Goal: Transaction & Acquisition: Purchase product/service

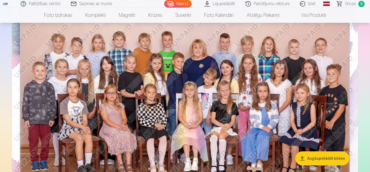
scroll to position [54, 0]
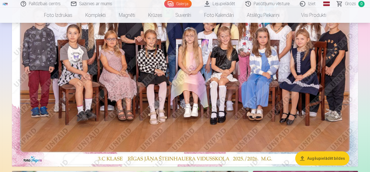
scroll to position [113, 0]
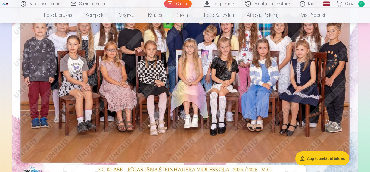
click at [256, 77] on img at bounding box center [185, 62] width 346 height 231
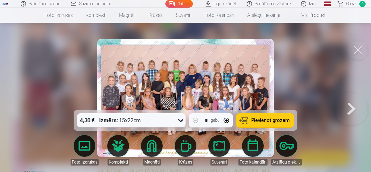
click at [355, 105] on button at bounding box center [351, 97] width 35 height 13
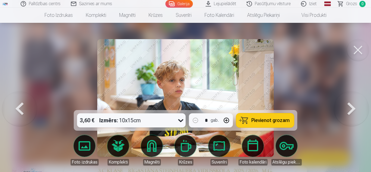
click at [355, 105] on button at bounding box center [351, 97] width 35 height 13
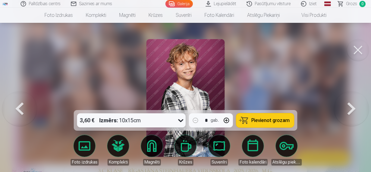
click at [355, 105] on button at bounding box center [351, 97] width 35 height 13
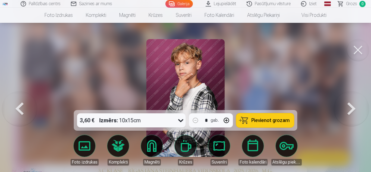
click at [22, 105] on button at bounding box center [19, 97] width 35 height 13
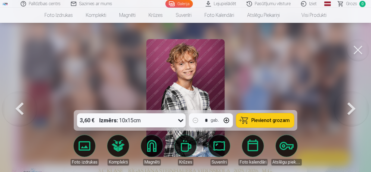
click at [353, 105] on button at bounding box center [351, 97] width 35 height 13
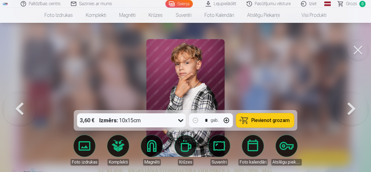
click at [353, 105] on button at bounding box center [351, 97] width 35 height 13
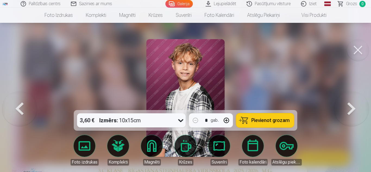
click at [353, 105] on button at bounding box center [351, 97] width 35 height 13
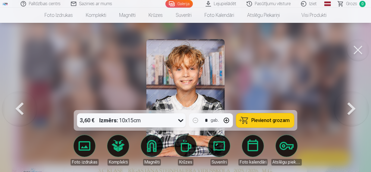
click at [353, 105] on button at bounding box center [351, 97] width 35 height 13
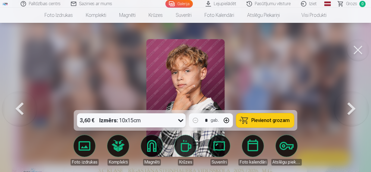
click at [353, 105] on button at bounding box center [351, 97] width 35 height 13
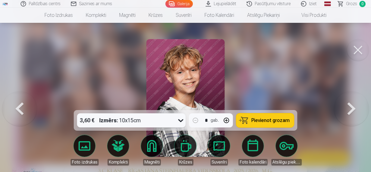
click at [353, 105] on button at bounding box center [351, 97] width 35 height 13
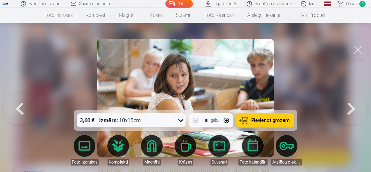
click at [353, 105] on button at bounding box center [351, 97] width 35 height 13
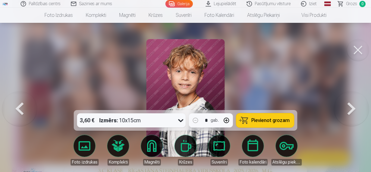
click at [353, 105] on button at bounding box center [351, 97] width 35 height 13
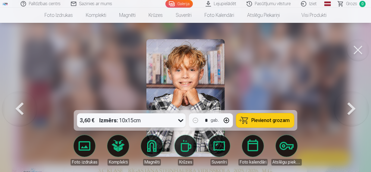
click at [353, 105] on button at bounding box center [351, 97] width 35 height 13
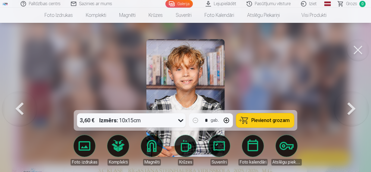
click at [353, 105] on button at bounding box center [351, 97] width 35 height 13
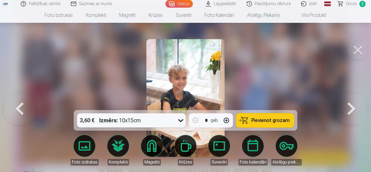
click at [353, 105] on button at bounding box center [351, 97] width 35 height 13
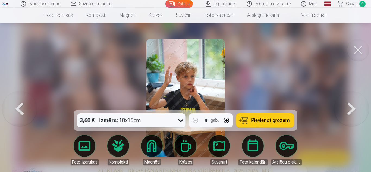
click at [353, 105] on button at bounding box center [351, 97] width 35 height 13
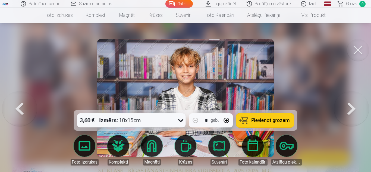
click at [353, 105] on button at bounding box center [351, 97] width 35 height 13
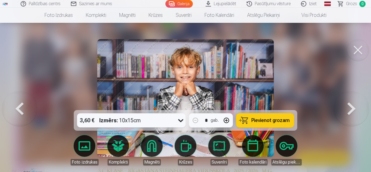
click at [353, 105] on button at bounding box center [351, 97] width 35 height 13
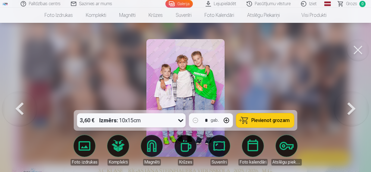
click at [353, 105] on button at bounding box center [351, 97] width 35 height 13
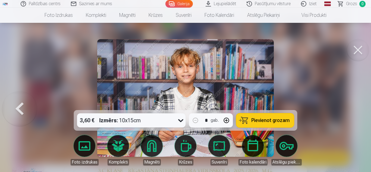
click at [353, 54] on button at bounding box center [358, 50] width 22 height 22
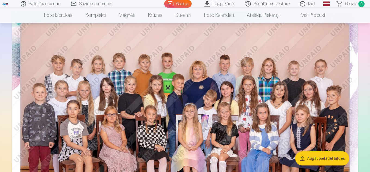
scroll to position [65, 0]
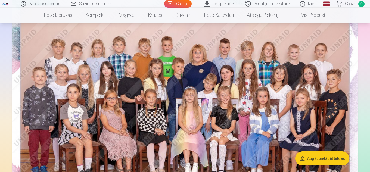
click at [237, 57] on img at bounding box center [185, 110] width 346 height 231
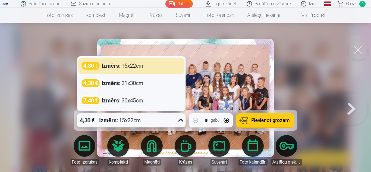
click at [182, 116] on icon at bounding box center [181, 120] width 9 height 9
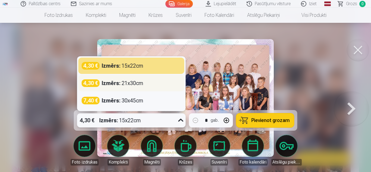
click at [116, 85] on strong "Izmērs :" at bounding box center [111, 83] width 19 height 8
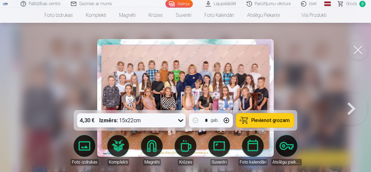
click at [258, 123] on span "Pievienot grozam" at bounding box center [271, 120] width 38 height 5
click at [348, 105] on button at bounding box center [351, 97] width 35 height 13
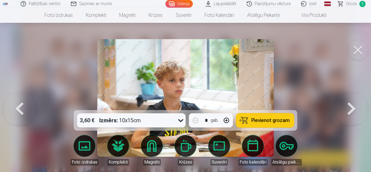
click at [348, 105] on button at bounding box center [351, 97] width 35 height 13
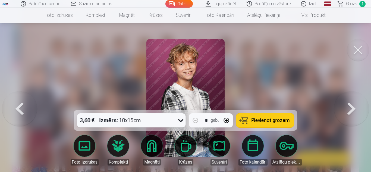
click at [348, 105] on button at bounding box center [351, 97] width 35 height 13
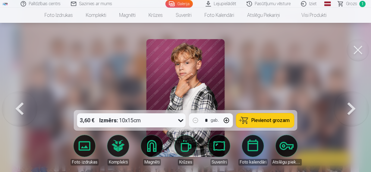
click at [348, 105] on button at bounding box center [351, 97] width 35 height 13
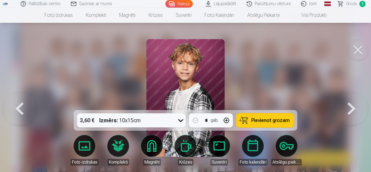
click at [348, 105] on button at bounding box center [351, 97] width 35 height 13
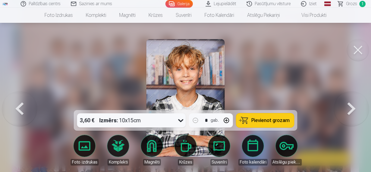
click at [348, 105] on button at bounding box center [351, 97] width 35 height 13
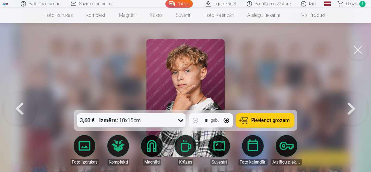
click at [348, 105] on button at bounding box center [351, 97] width 35 height 13
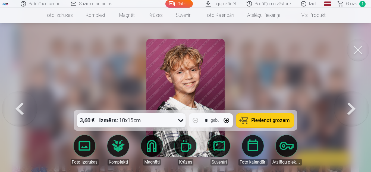
click at [348, 105] on button at bounding box center [351, 97] width 35 height 13
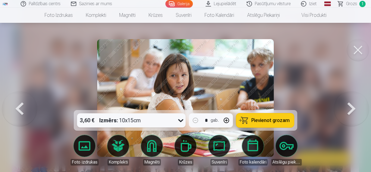
click at [348, 105] on button at bounding box center [351, 97] width 35 height 13
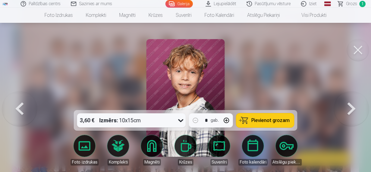
click at [348, 105] on button at bounding box center [351, 97] width 35 height 13
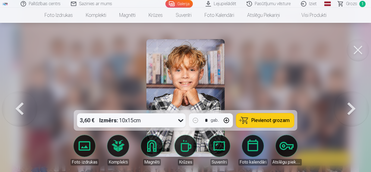
click at [348, 105] on button at bounding box center [351, 97] width 35 height 13
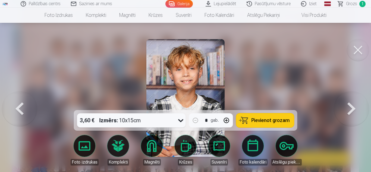
click at [16, 105] on button at bounding box center [19, 97] width 35 height 13
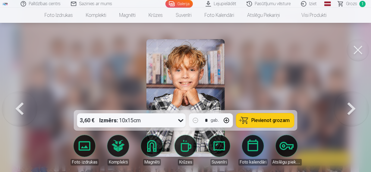
click at [16, 105] on button at bounding box center [19, 97] width 35 height 13
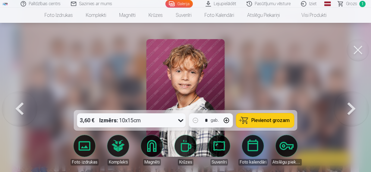
click at [16, 105] on button at bounding box center [19, 97] width 35 height 13
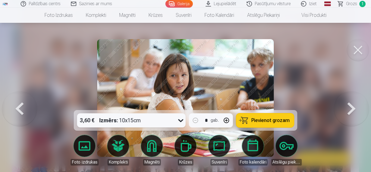
click at [16, 105] on button at bounding box center [19, 97] width 35 height 13
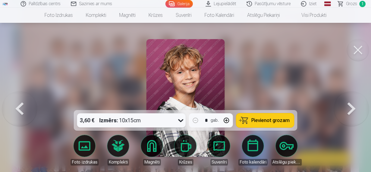
click at [16, 105] on button at bounding box center [19, 97] width 35 height 13
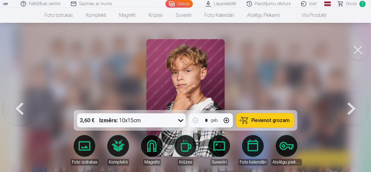
click at [16, 105] on button at bounding box center [19, 97] width 35 height 13
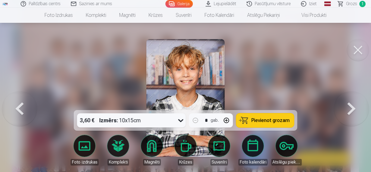
click at [16, 105] on button at bounding box center [19, 97] width 35 height 13
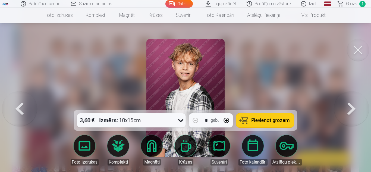
click at [16, 105] on button at bounding box center [19, 97] width 35 height 13
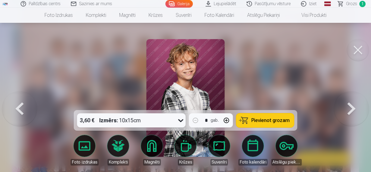
click at [16, 105] on button at bounding box center [19, 97] width 35 height 13
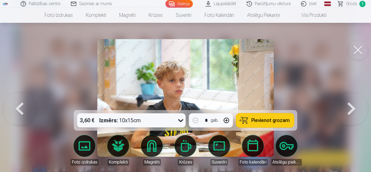
click at [16, 105] on button at bounding box center [19, 97] width 35 height 13
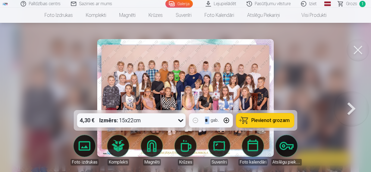
click at [16, 107] on div at bounding box center [185, 86] width 371 height 172
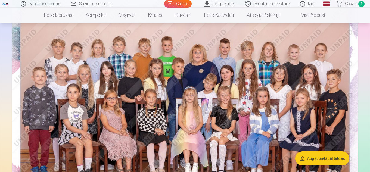
click at [260, 41] on img at bounding box center [185, 110] width 346 height 231
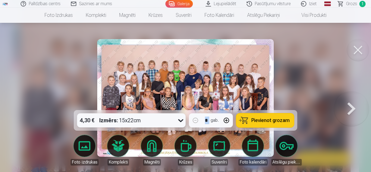
click at [357, 105] on button at bounding box center [351, 97] width 35 height 13
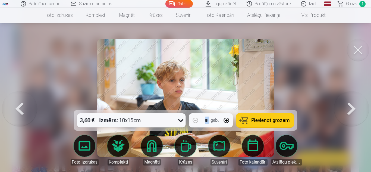
click at [19, 101] on button at bounding box center [19, 97] width 35 height 13
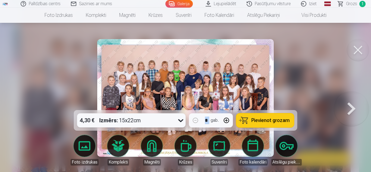
click at [360, 52] on button at bounding box center [358, 50] width 22 height 22
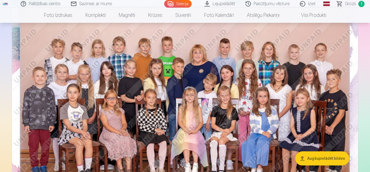
click at [167, 77] on img at bounding box center [185, 110] width 346 height 231
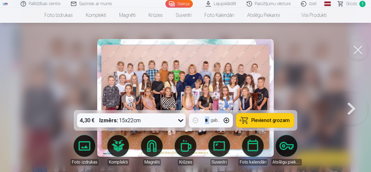
click at [354, 104] on button at bounding box center [351, 97] width 35 height 13
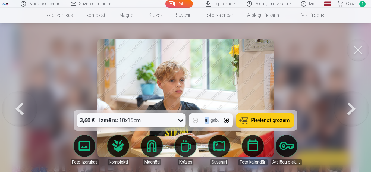
click at [354, 104] on button at bounding box center [351, 97] width 35 height 13
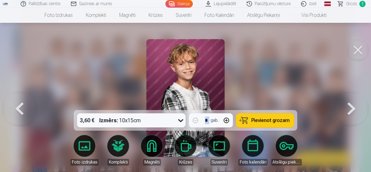
click at [354, 104] on button at bounding box center [351, 97] width 35 height 13
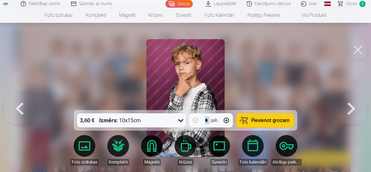
click at [354, 104] on button at bounding box center [351, 97] width 35 height 13
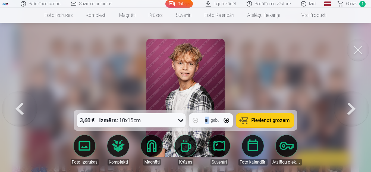
click at [354, 104] on button at bounding box center [351, 97] width 35 height 13
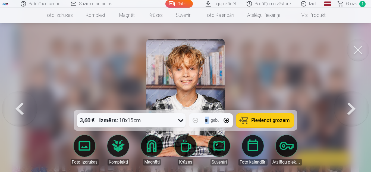
click at [354, 104] on button at bounding box center [351, 97] width 35 height 13
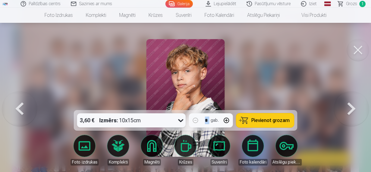
click at [354, 104] on button at bounding box center [351, 97] width 35 height 13
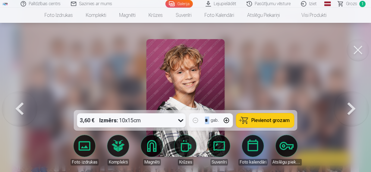
click at [354, 104] on button at bounding box center [351, 97] width 35 height 13
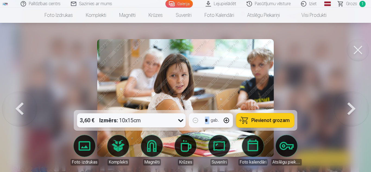
click at [354, 104] on button at bounding box center [351, 97] width 35 height 13
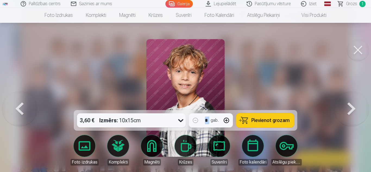
click at [354, 104] on button at bounding box center [351, 97] width 35 height 13
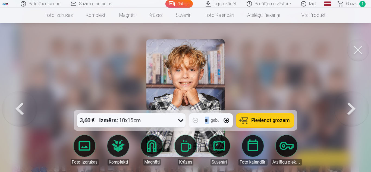
click at [354, 104] on button at bounding box center [351, 97] width 35 height 13
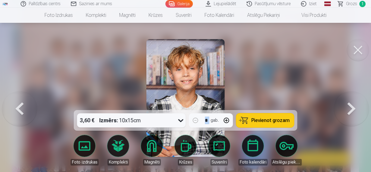
click at [354, 104] on button at bounding box center [351, 97] width 35 height 13
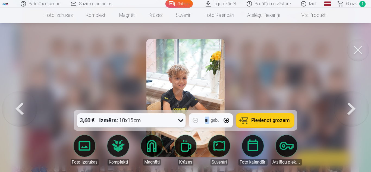
click at [26, 105] on button at bounding box center [19, 97] width 35 height 13
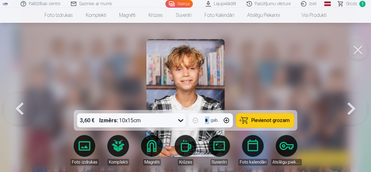
click at [353, 102] on button at bounding box center [351, 97] width 35 height 13
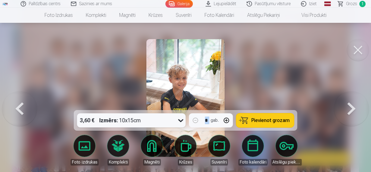
click at [341, 104] on button at bounding box center [351, 97] width 35 height 13
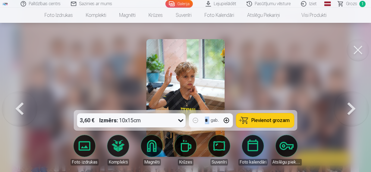
click at [341, 104] on button at bounding box center [351, 97] width 35 height 13
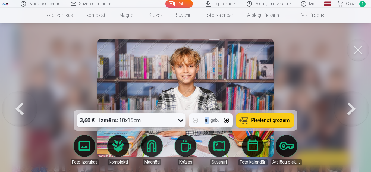
click at [341, 104] on button at bounding box center [351, 97] width 35 height 13
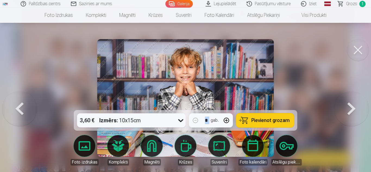
click at [20, 99] on button at bounding box center [19, 97] width 35 height 13
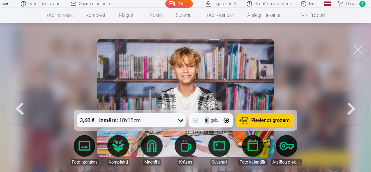
click at [352, 105] on button at bounding box center [351, 97] width 35 height 13
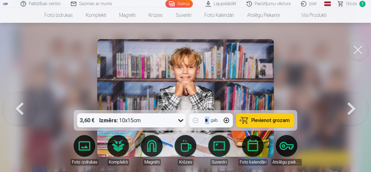
click at [352, 105] on button at bounding box center [351, 97] width 35 height 13
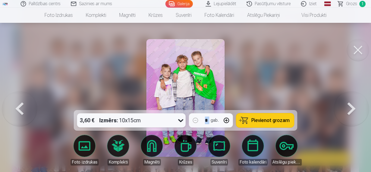
click at [352, 105] on button at bounding box center [351, 97] width 35 height 13
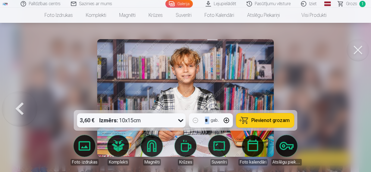
click at [352, 105] on div at bounding box center [185, 86] width 371 height 172
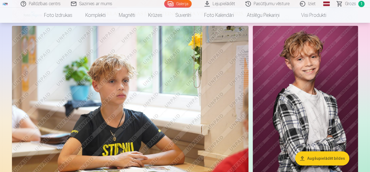
scroll to position [275, 0]
